Goal: Navigation & Orientation: Find specific page/section

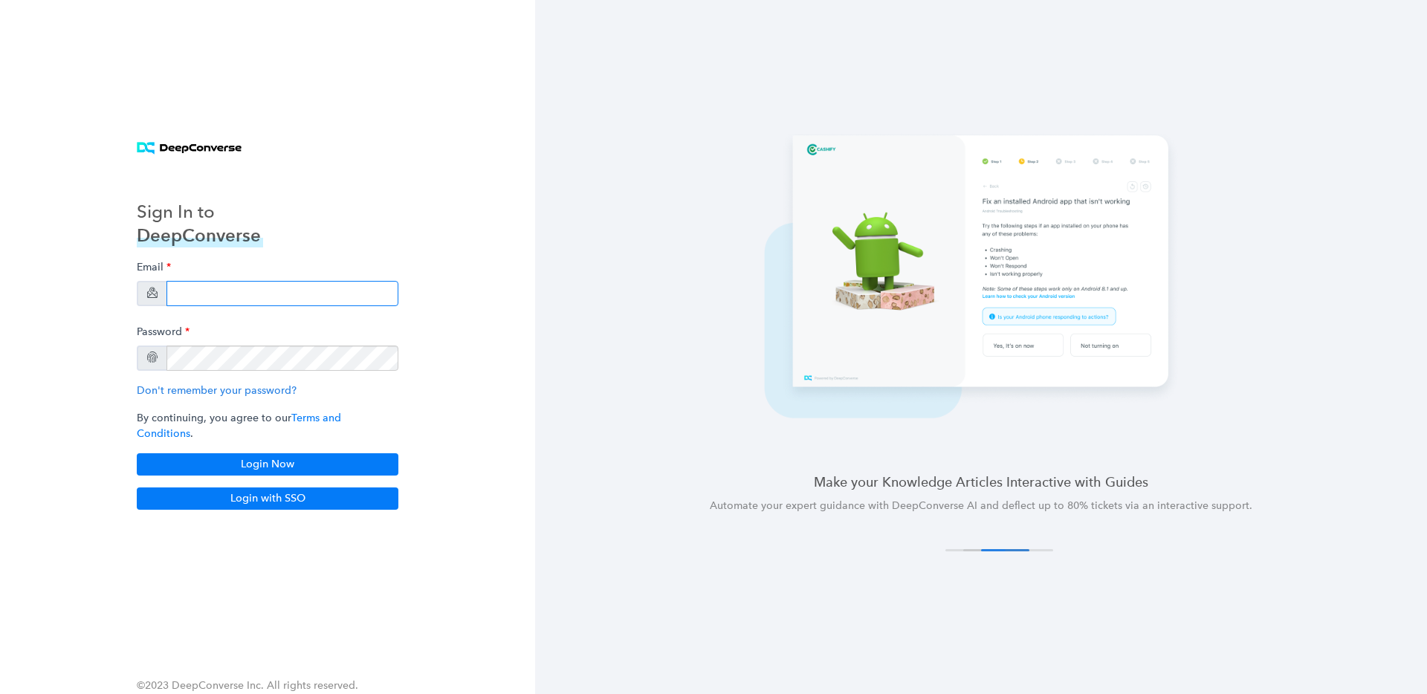
click at [212, 297] on input "email" at bounding box center [282, 293] width 232 height 25
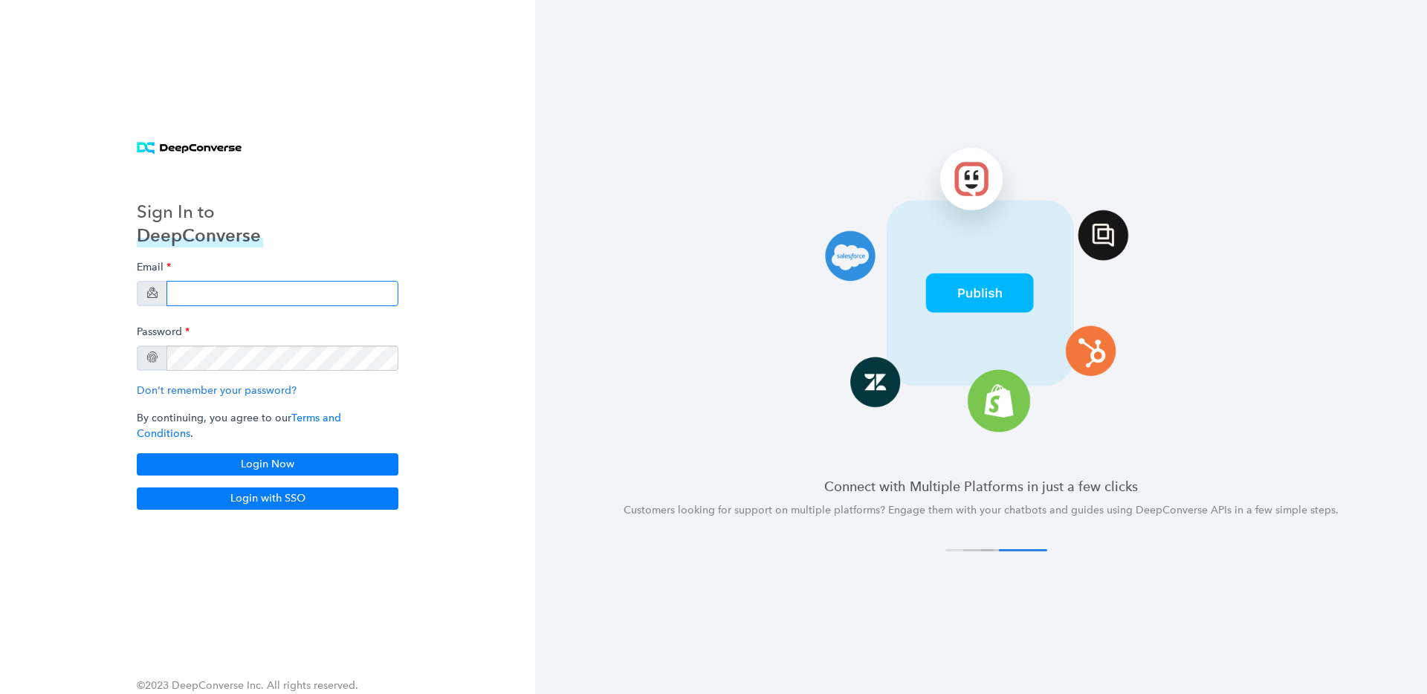
paste input "[PERSON_NAME].raji+acme"
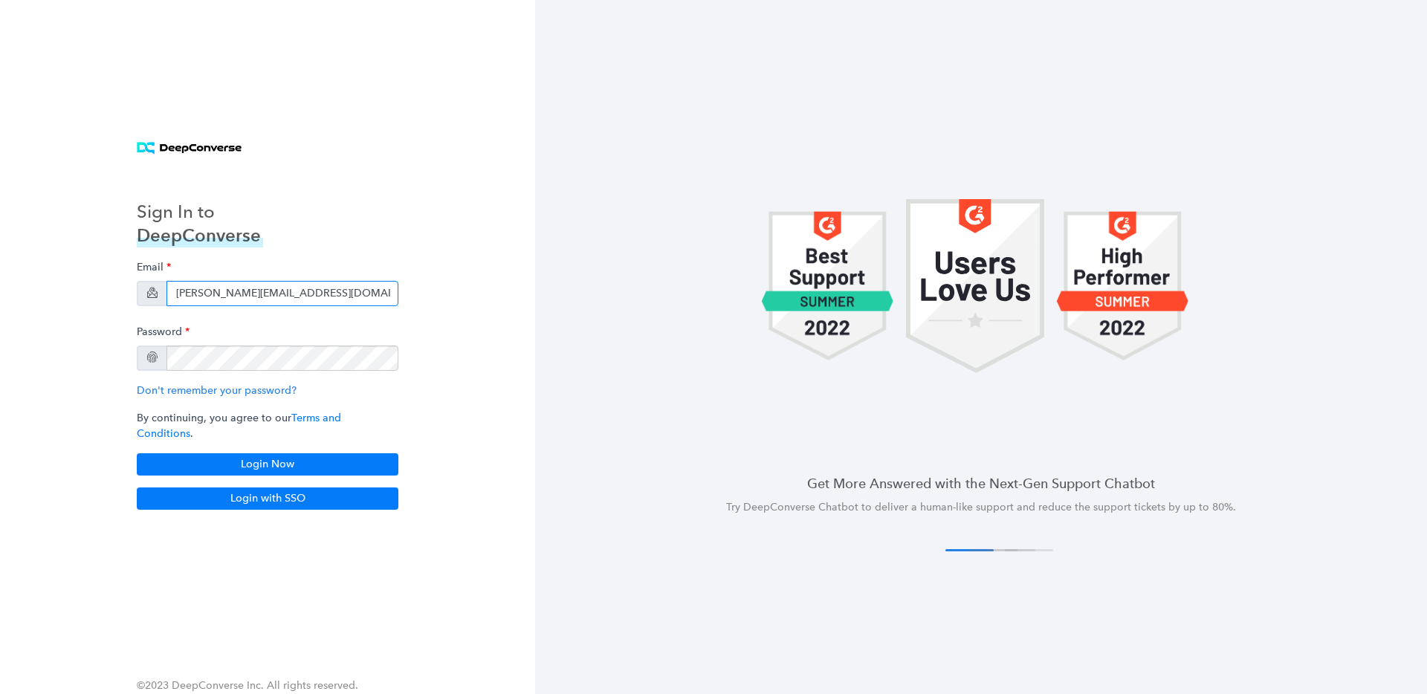
type input "[PERSON_NAME][EMAIL_ADDRESS][DOMAIN_NAME]"
